Goal: Information Seeking & Learning: Learn about a topic

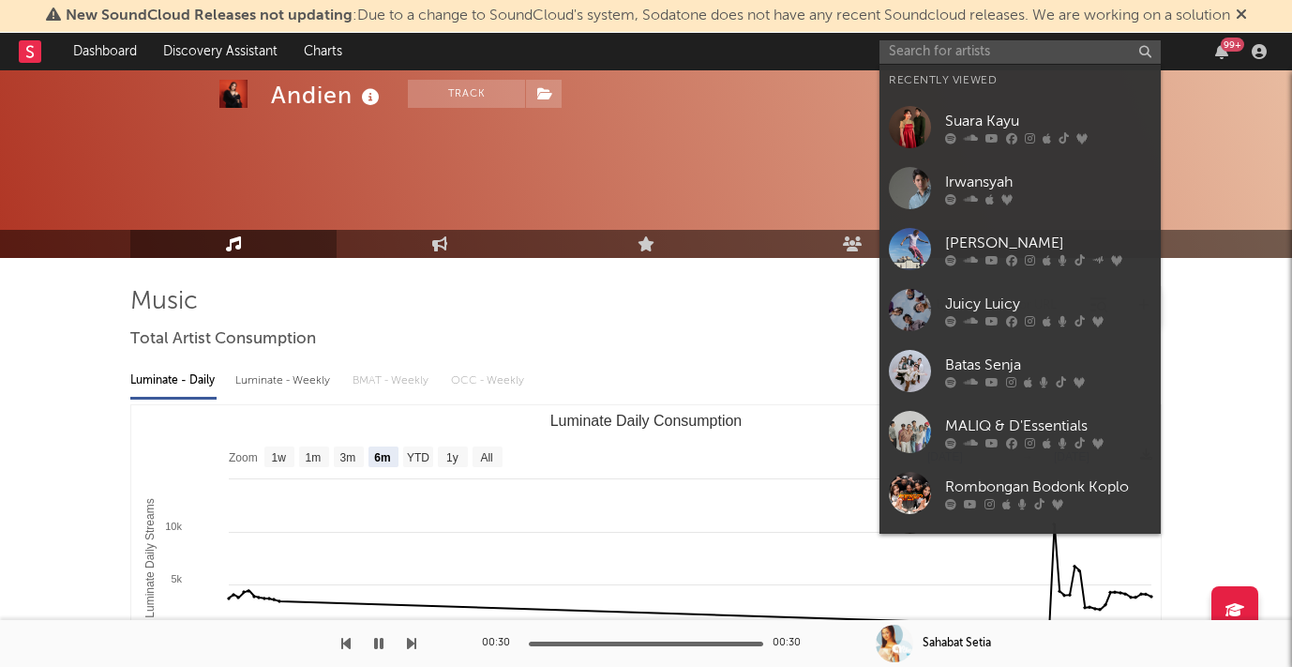
select select "6m"
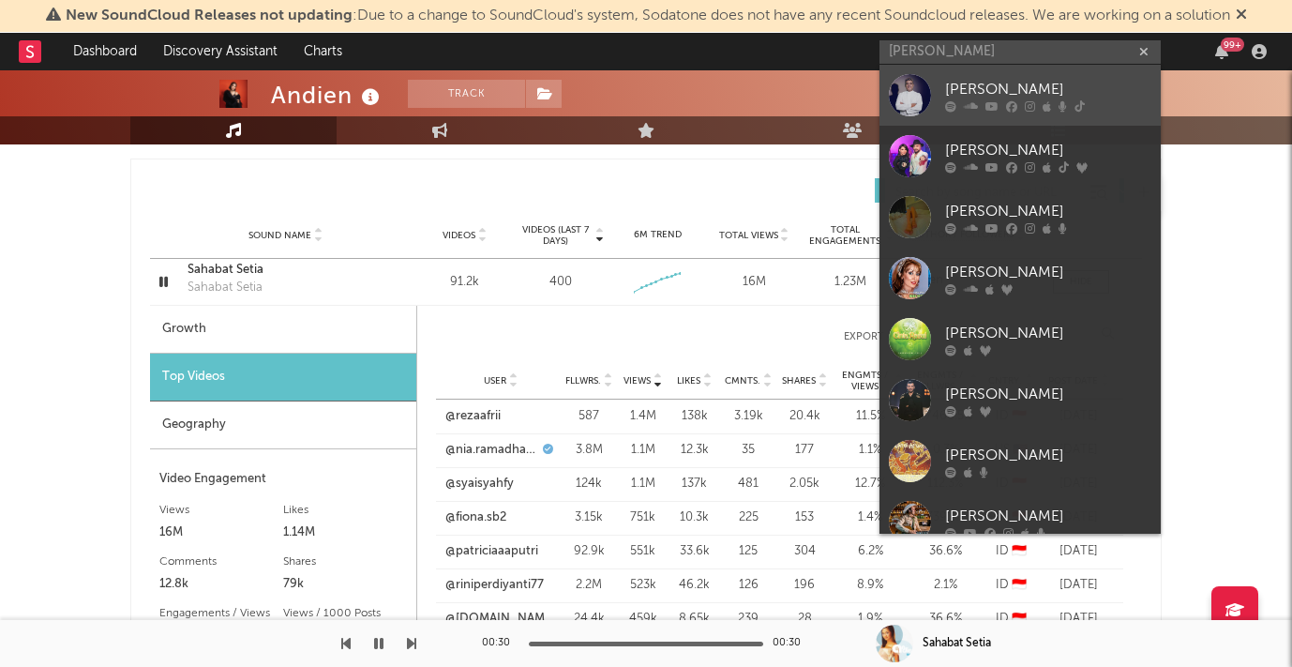
type input "[PERSON_NAME]"
click at [970, 88] on div "[PERSON_NAME]" at bounding box center [1048, 89] width 206 height 23
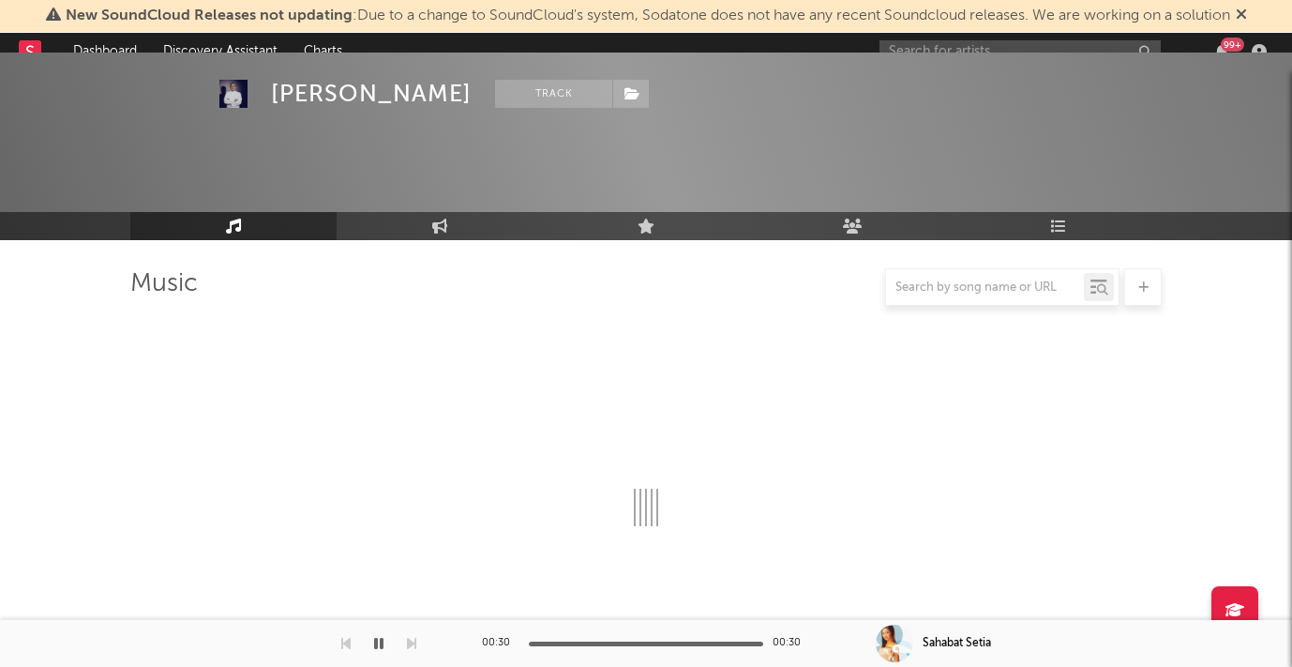
scroll to position [1303, 0]
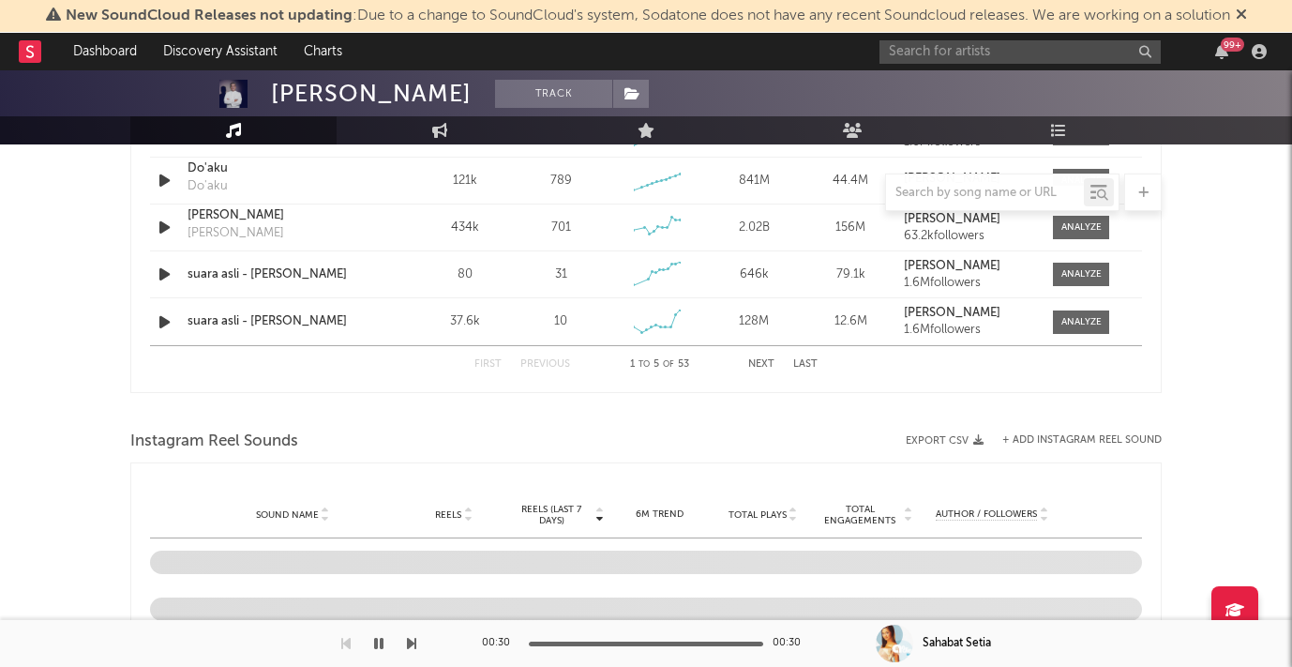
select select "1w"
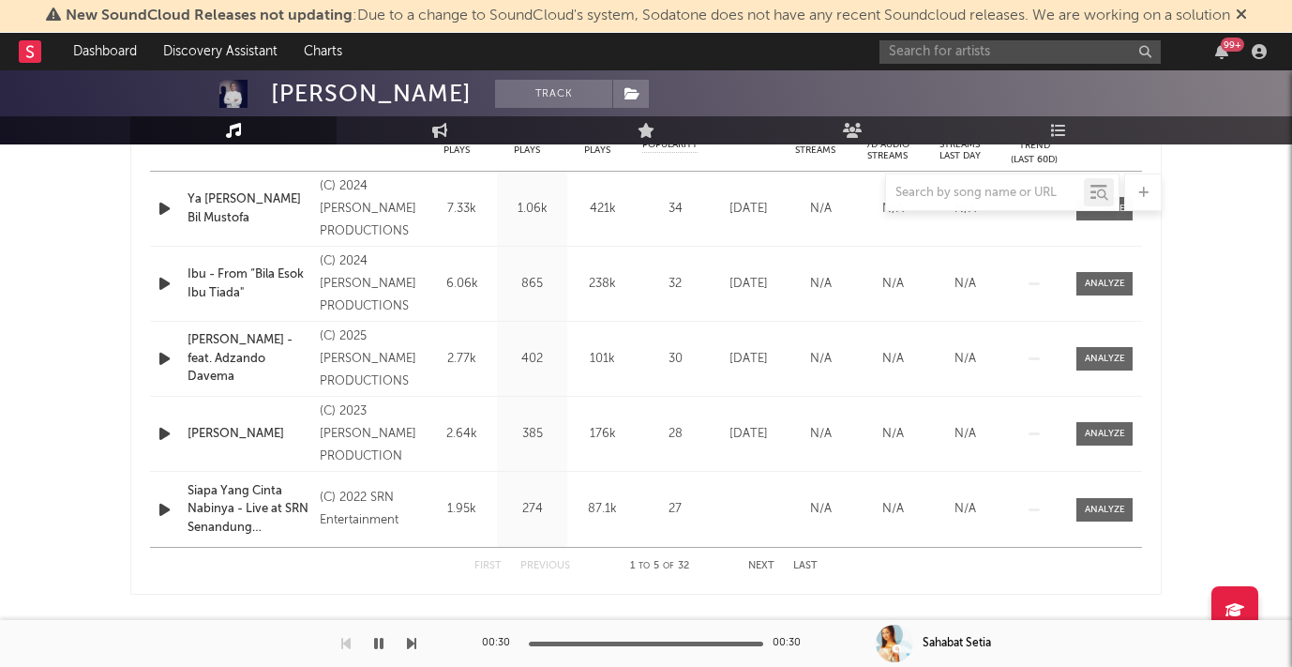
scroll to position [805, 0]
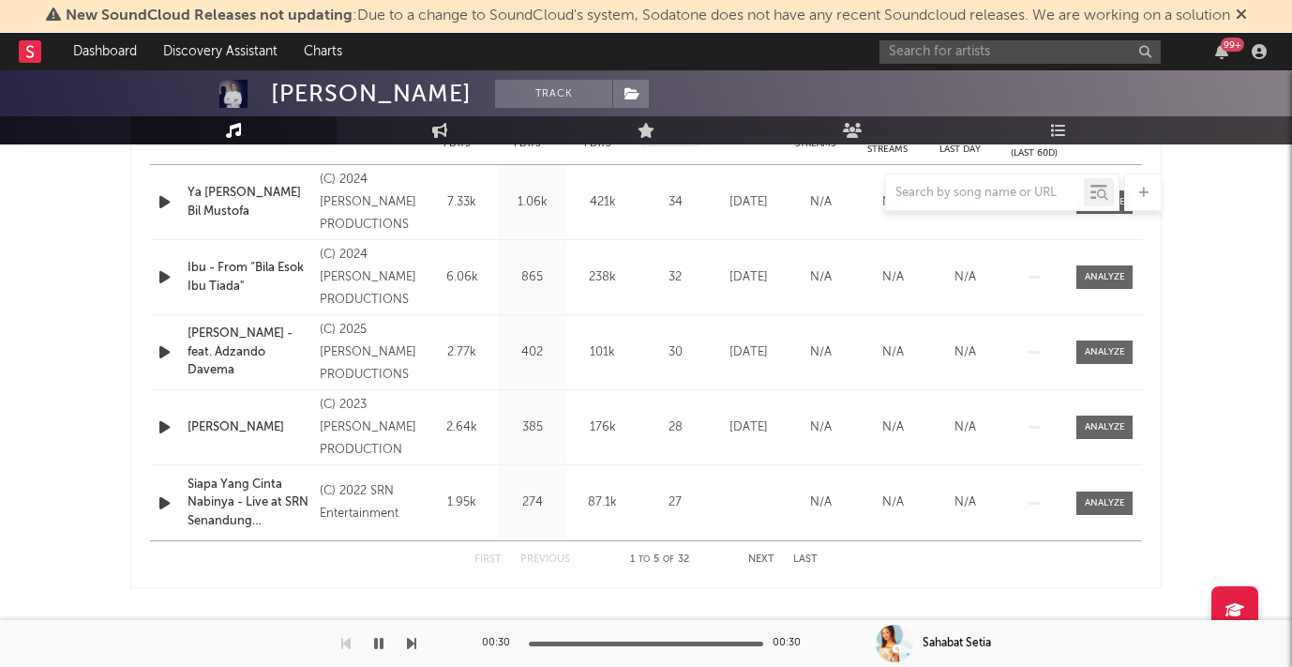
click at [763, 560] on button "Next" at bounding box center [761, 559] width 26 height 10
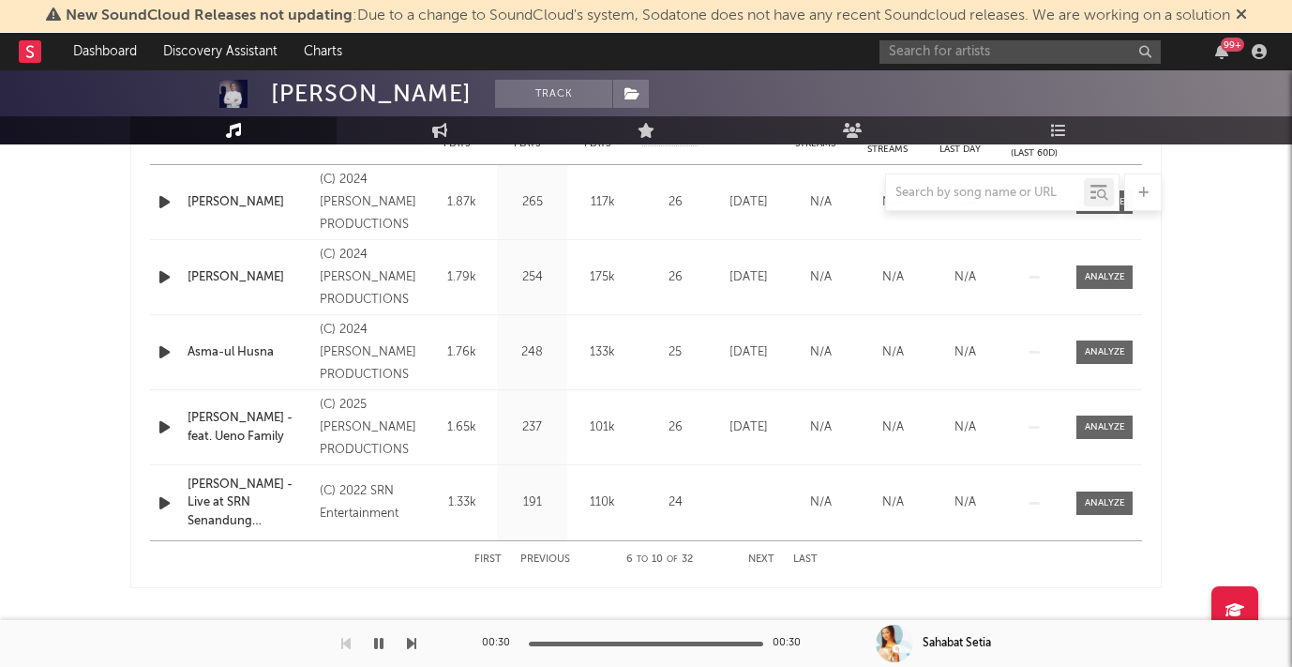
click at [763, 560] on button "Next" at bounding box center [761, 559] width 26 height 10
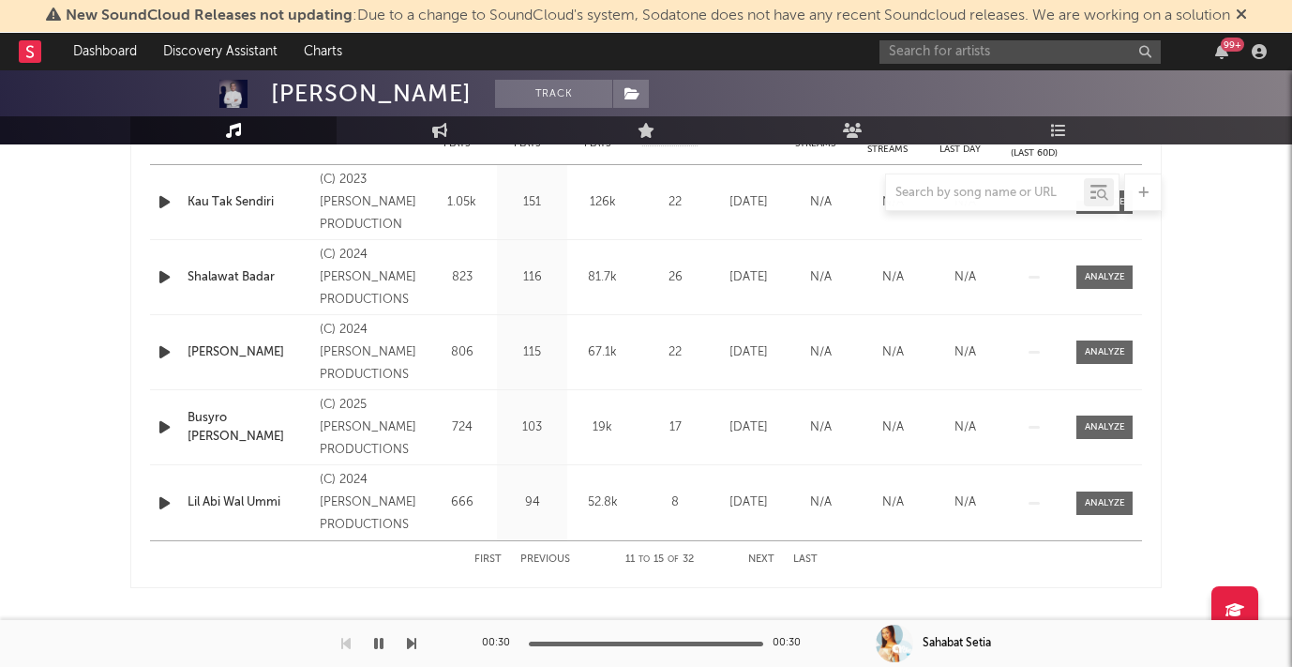
click at [763, 560] on button "Next" at bounding box center [761, 559] width 26 height 10
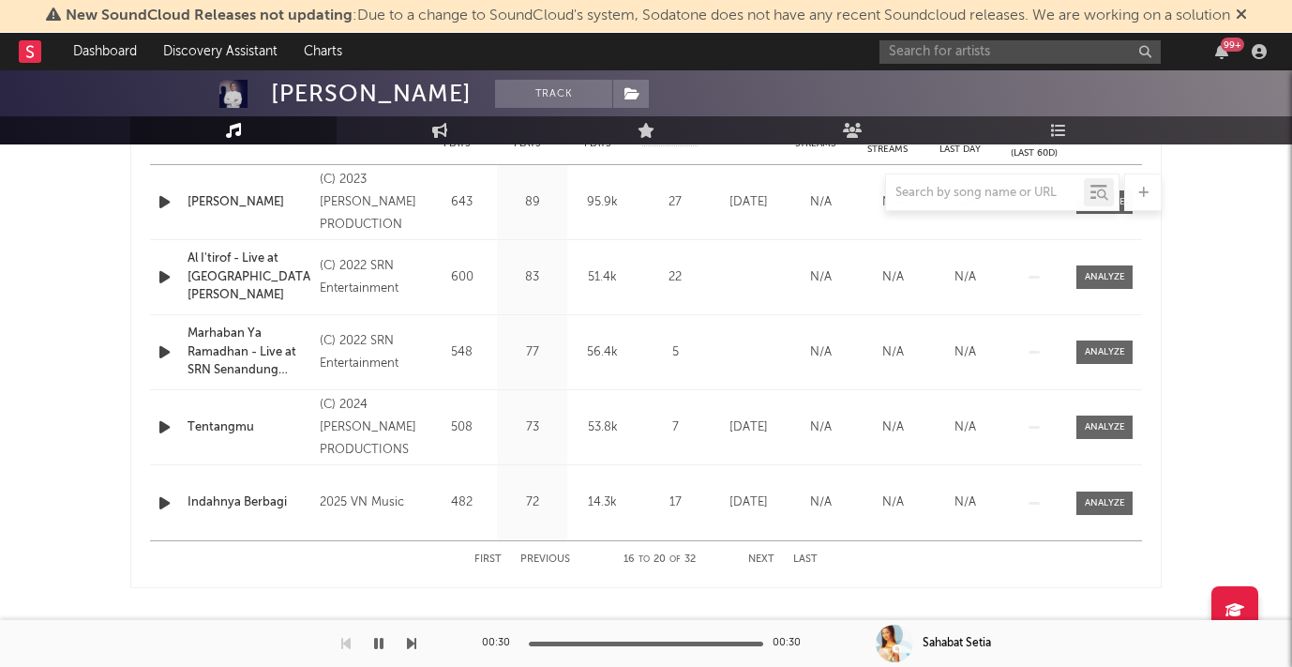
click at [763, 560] on button "Next" at bounding box center [761, 559] width 26 height 10
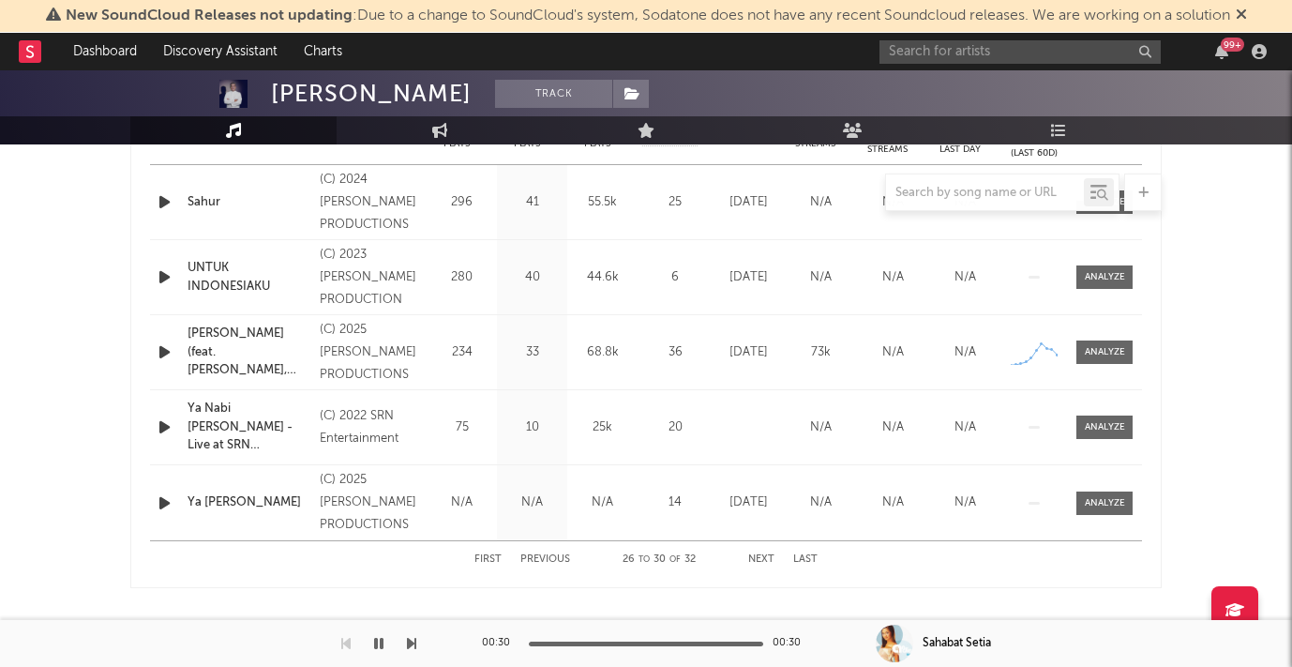
click at [763, 560] on button "Next" at bounding box center [761, 559] width 26 height 10
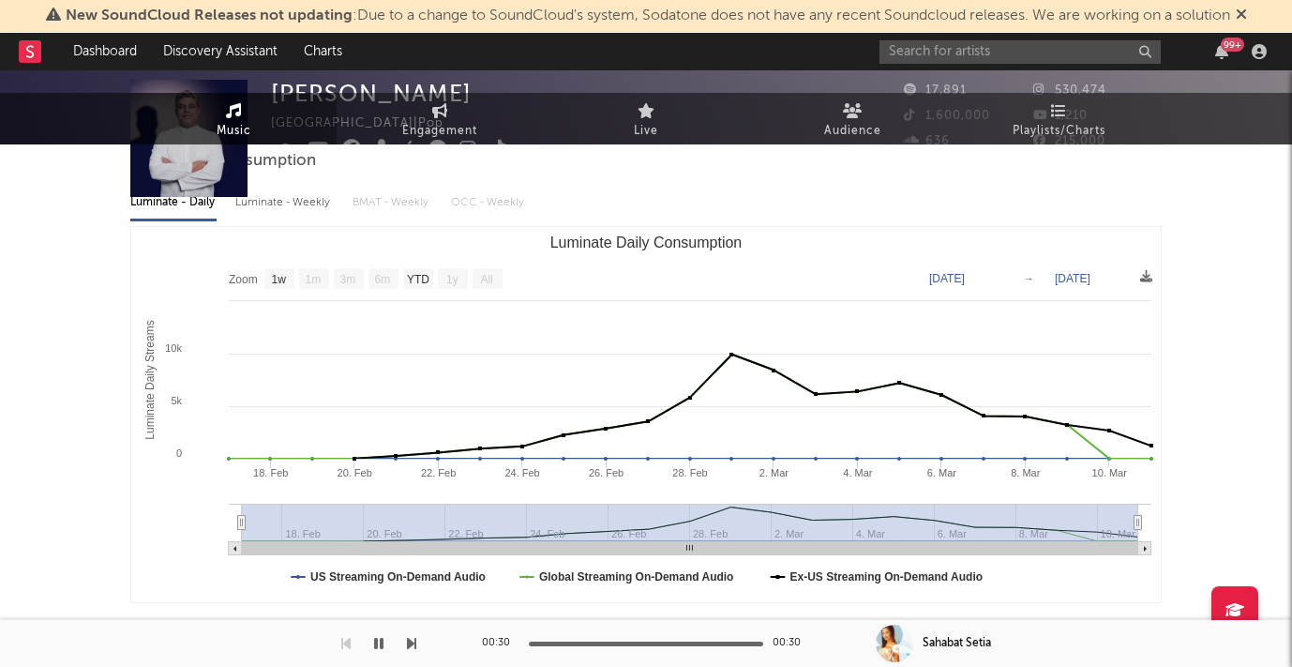
scroll to position [0, 0]
